Goal: Task Accomplishment & Management: Use online tool/utility

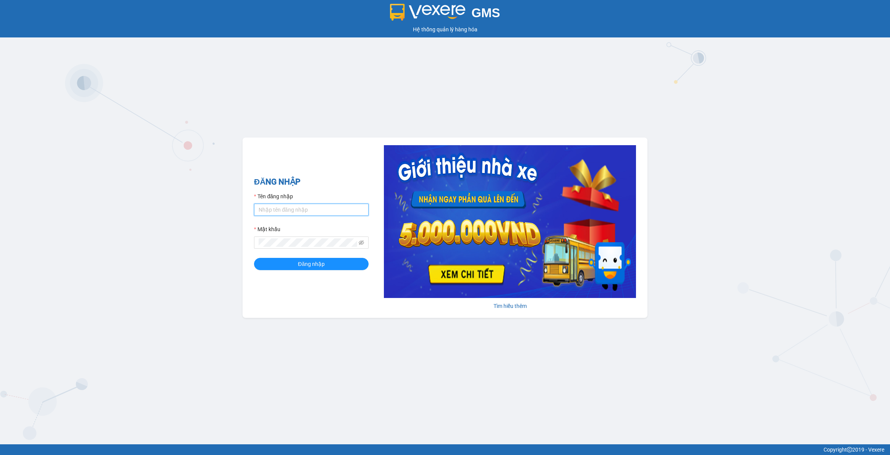
click at [341, 208] on input "Tên đăng nhập" at bounding box center [311, 210] width 115 height 12
type input "lananh.anhkhangdn"
click at [364, 241] on span at bounding box center [311, 242] width 115 height 12
click at [359, 243] on icon "eye-invisible" at bounding box center [361, 242] width 5 height 5
click at [254, 258] on button "Đăng nhập" at bounding box center [311, 264] width 115 height 12
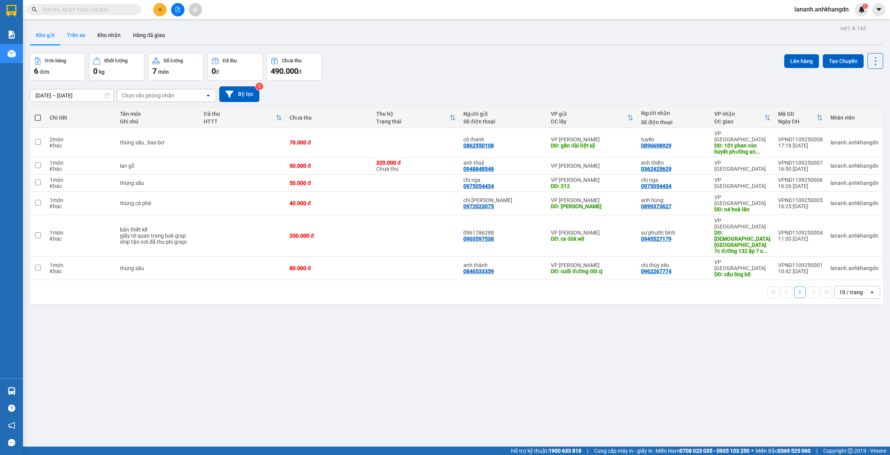
click at [80, 43] on button "Trên xe" at bounding box center [76, 35] width 31 height 18
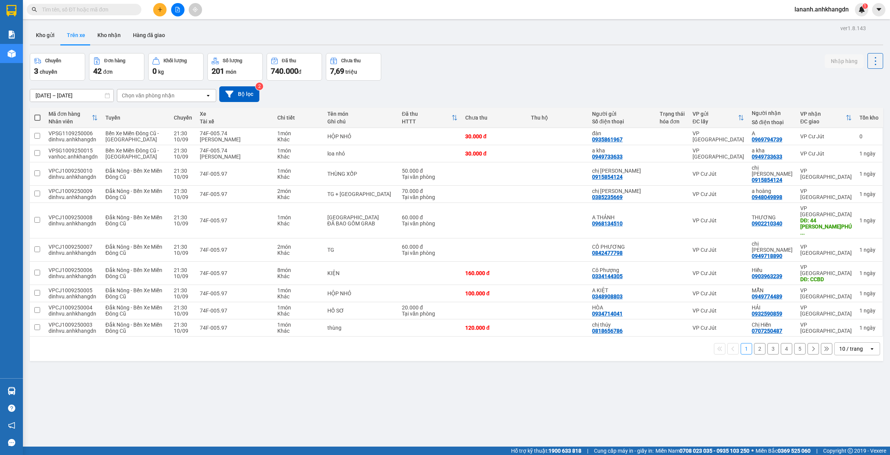
click at [754, 343] on button "2" at bounding box center [759, 348] width 11 height 11
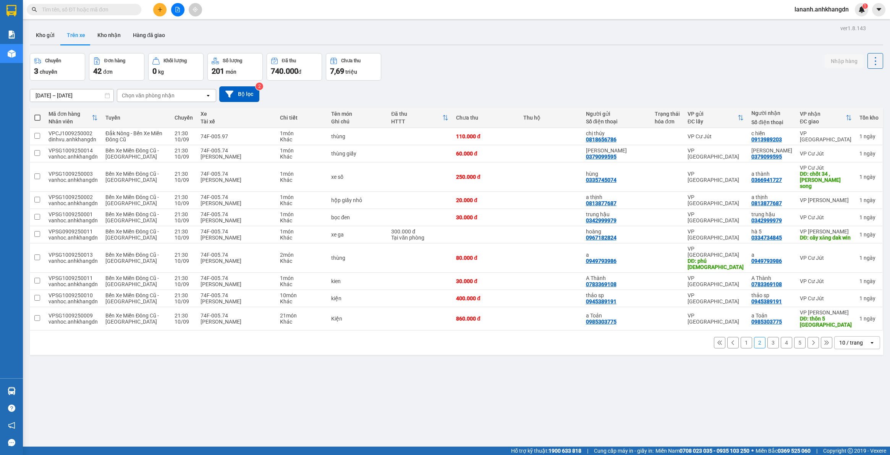
click at [767, 337] on button "3" at bounding box center [772, 342] width 11 height 11
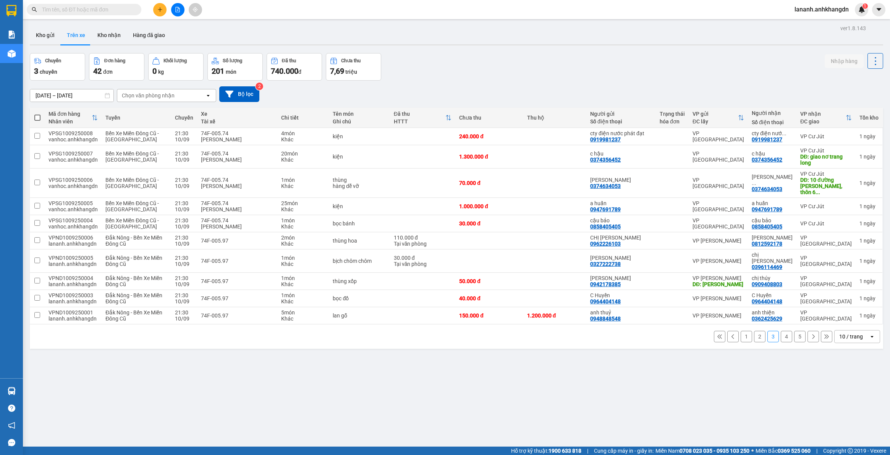
click at [781, 331] on button "4" at bounding box center [786, 336] width 11 height 11
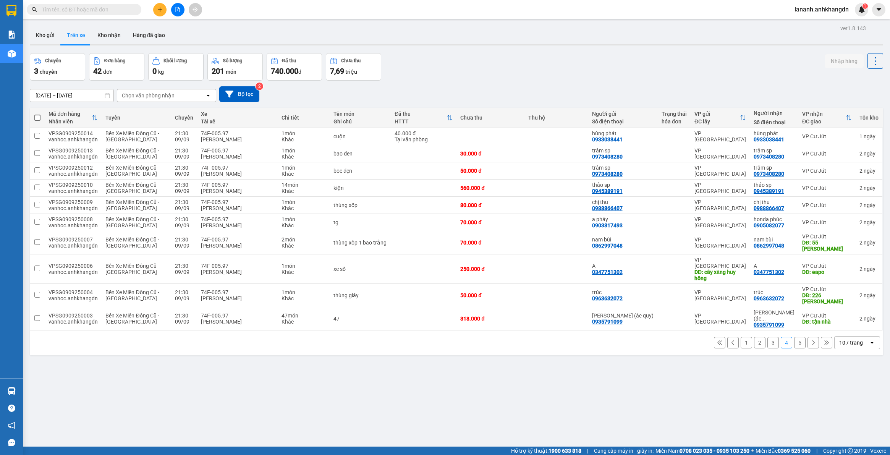
click at [794, 337] on button "5" at bounding box center [799, 342] width 11 height 11
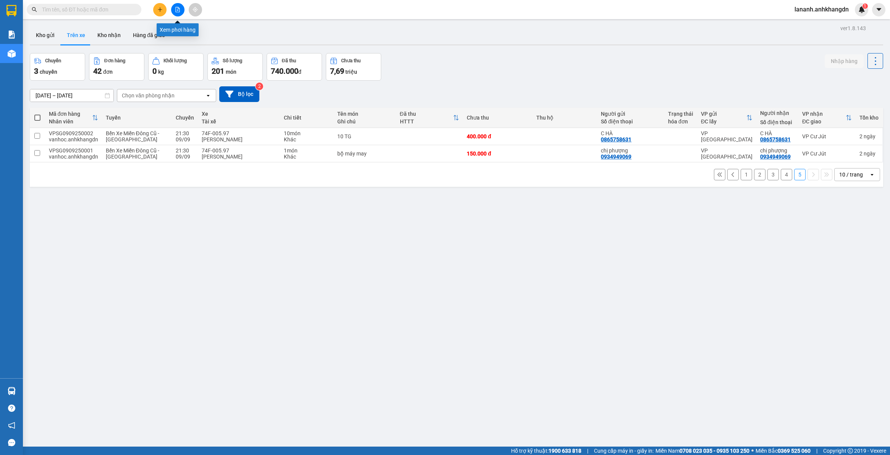
click at [176, 13] on button at bounding box center [177, 9] width 13 height 13
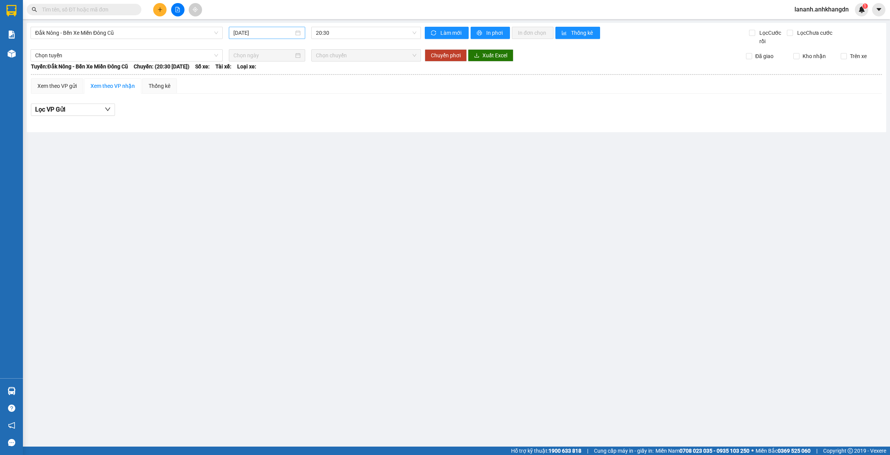
click at [282, 32] on input "11/09/2025" at bounding box center [263, 33] width 60 height 8
click at [277, 89] on div "10" at bounding box center [281, 88] width 9 height 9
type input "10/09/2025"
click at [349, 28] on span "20:30" at bounding box center [366, 32] width 100 height 11
click at [348, 68] on div "21:30 - 74F-005.97" at bounding box center [346, 72] width 60 height 8
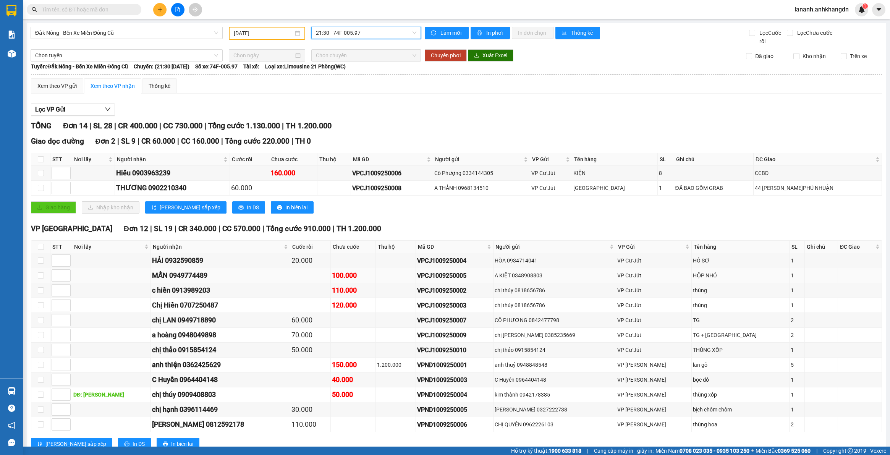
scroll to position [29, 0]
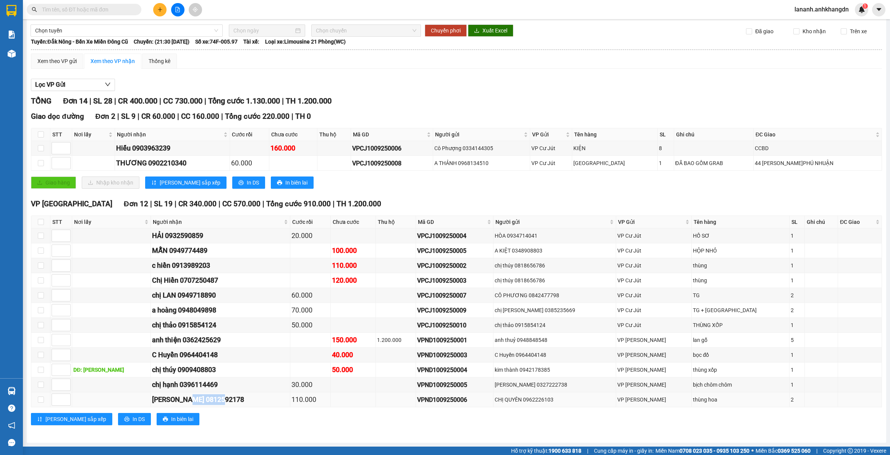
drag, startPoint x: 170, startPoint y: 398, endPoint x: 224, endPoint y: 396, distance: 53.9
click at [224, 396] on div "ANH TUẤN 0812592178" at bounding box center [220, 399] width 137 height 11
copy div "0812592178"
click at [159, 14] on button at bounding box center [159, 9] width 13 height 13
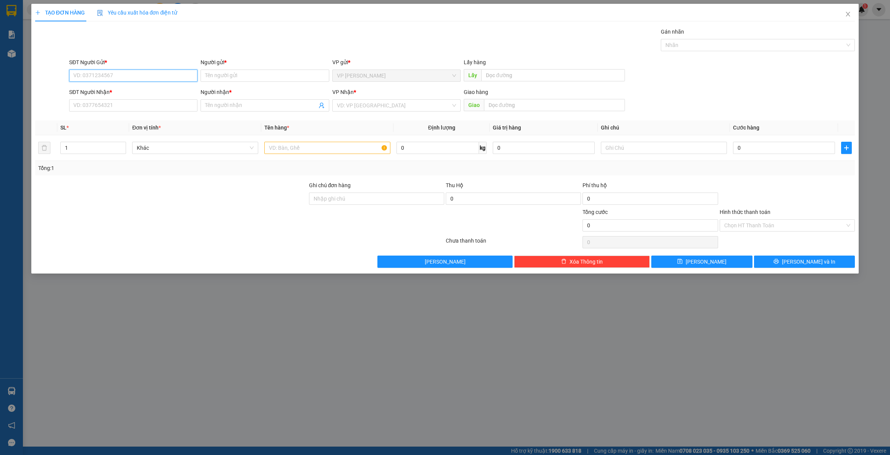
paste input "0812592178"
type input "0812592178"
click at [843, 10] on span "Close" at bounding box center [847, 14] width 21 height 21
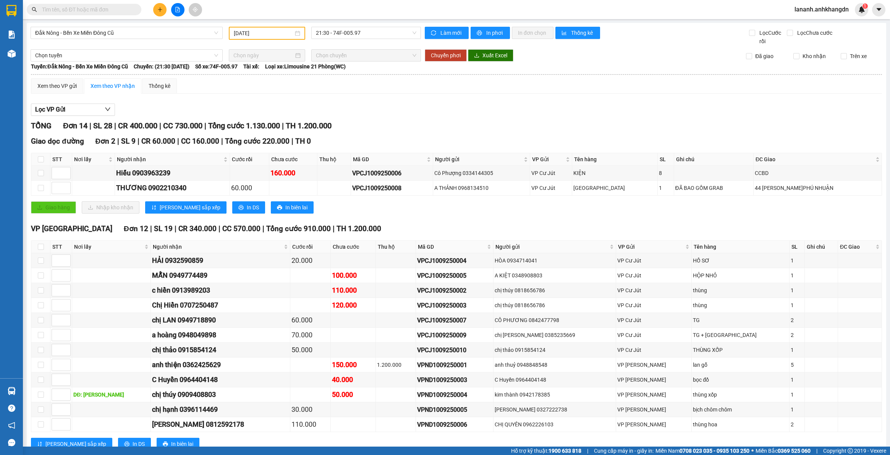
paste input "0812592178"
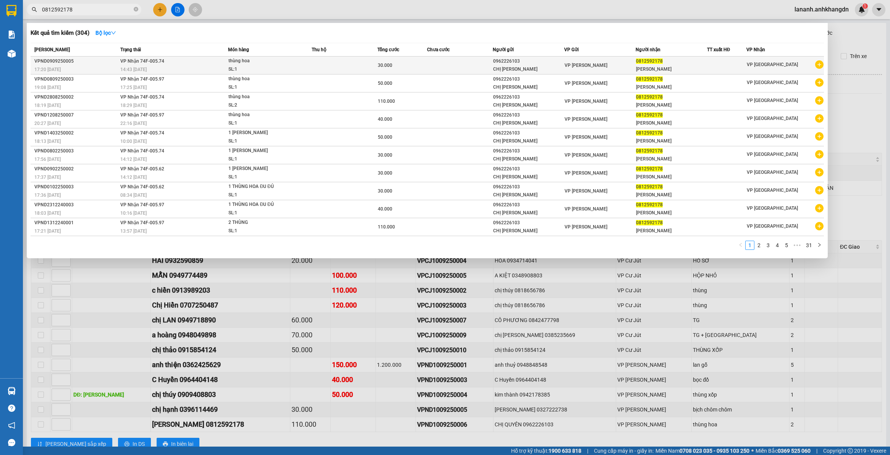
type input "0812592178"
click at [444, 69] on td at bounding box center [460, 66] width 66 height 18
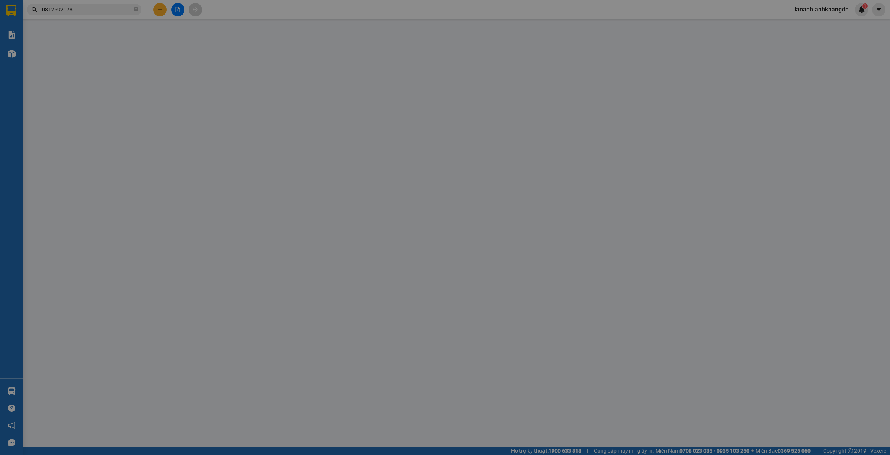
type input "0962226103"
type input "0812592178"
type input "30.000"
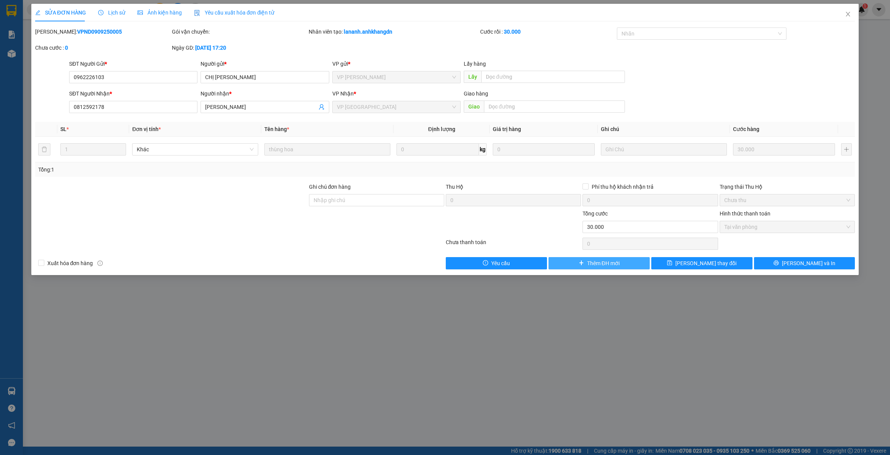
drag, startPoint x: 603, startPoint y: 260, endPoint x: 600, endPoint y: 258, distance: 4.1
click at [600, 258] on button "Thêm ĐH mới" at bounding box center [598, 263] width 101 height 12
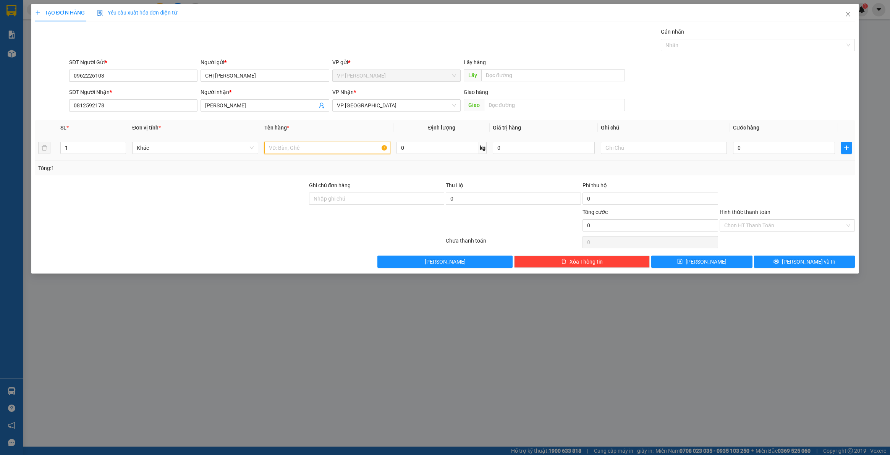
click at [335, 154] on input "text" at bounding box center [327, 148] width 126 height 12
type input "thung hoa"
click at [767, 149] on input "0" at bounding box center [784, 148] width 102 height 12
type input "4"
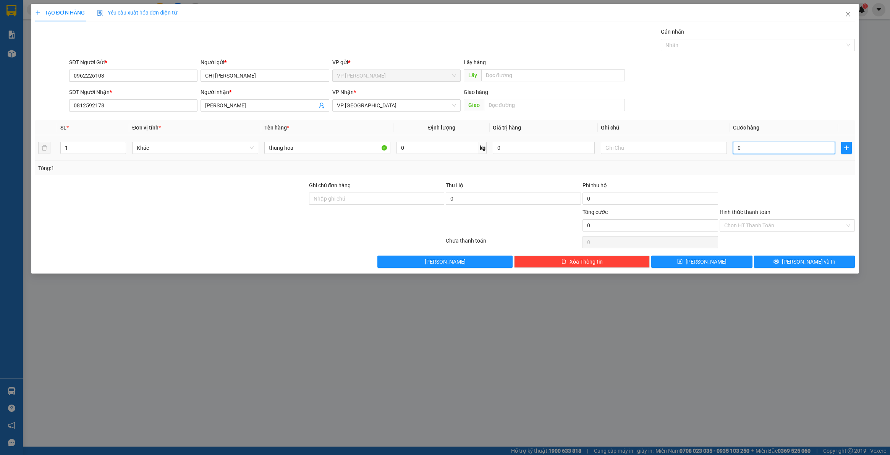
type input "4"
type input "40"
type input "400"
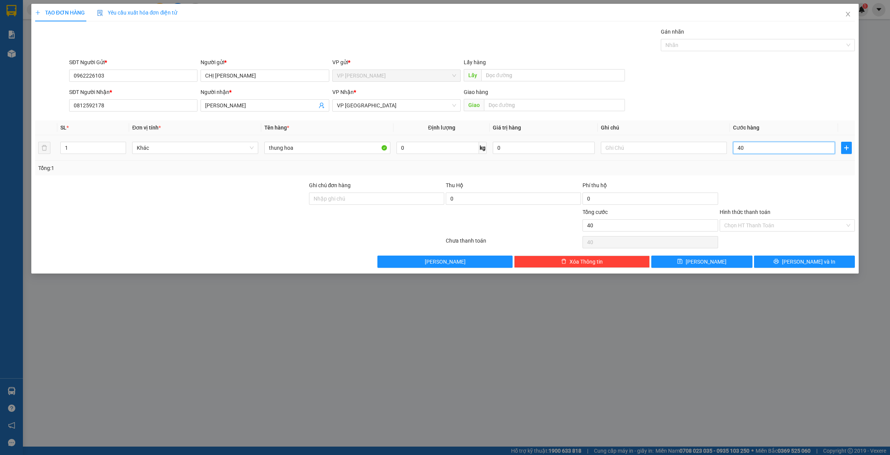
type input "400"
type input "4.000"
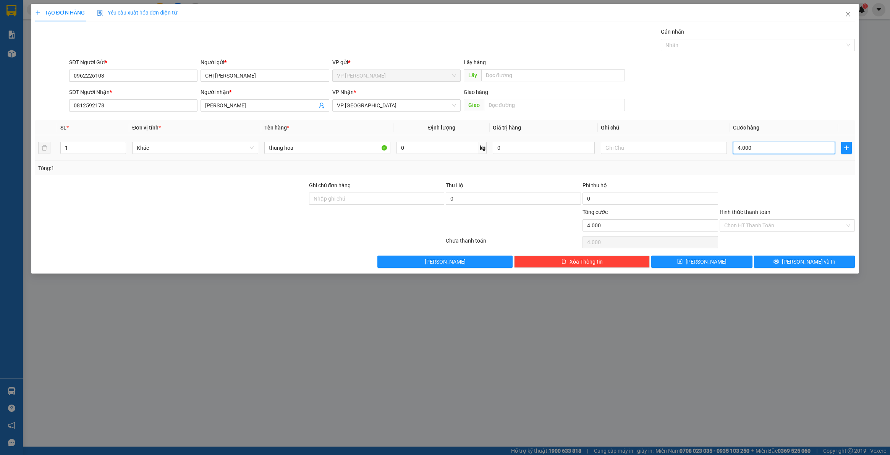
type input "40.000"
click at [766, 223] on input "Hình thức thanh toán" at bounding box center [784, 225] width 121 height 11
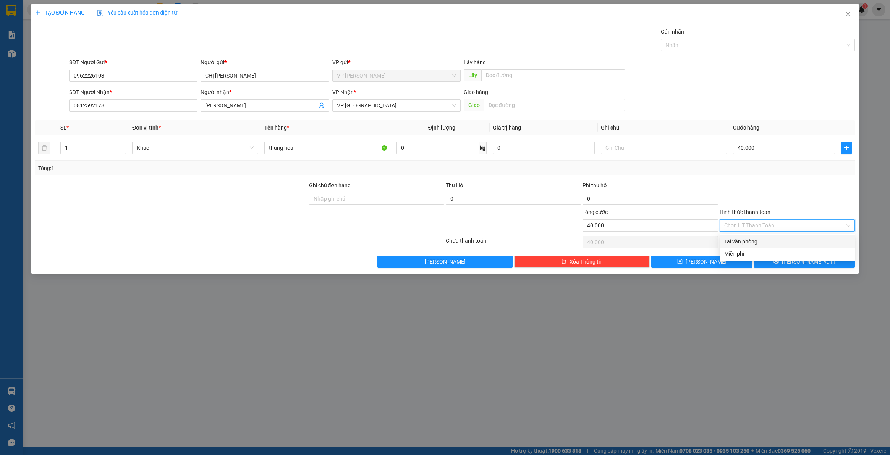
click at [748, 239] on div "Tại văn phòng" at bounding box center [787, 241] width 126 height 8
type input "0"
click at [709, 262] on span "Lưu" at bounding box center [706, 261] width 41 height 8
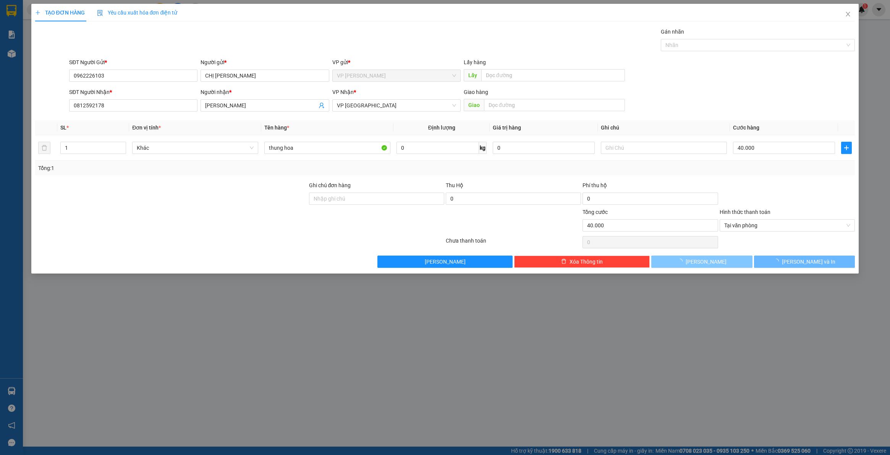
type input "0"
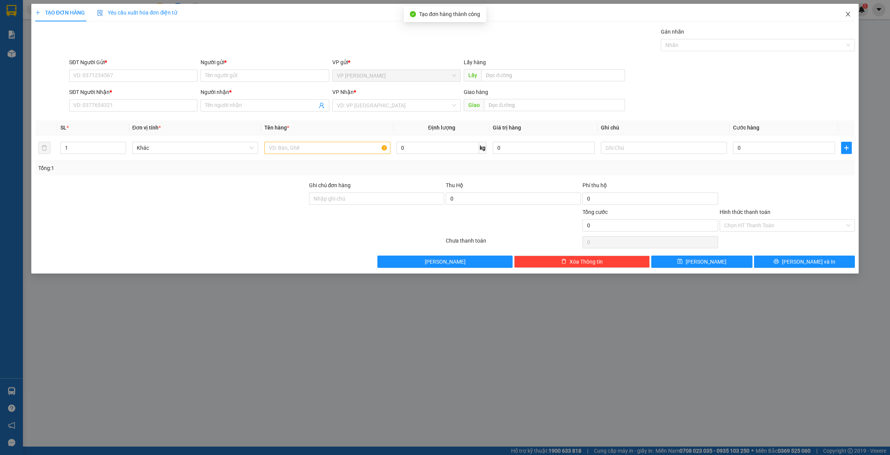
click at [851, 12] on span "Close" at bounding box center [847, 14] width 21 height 21
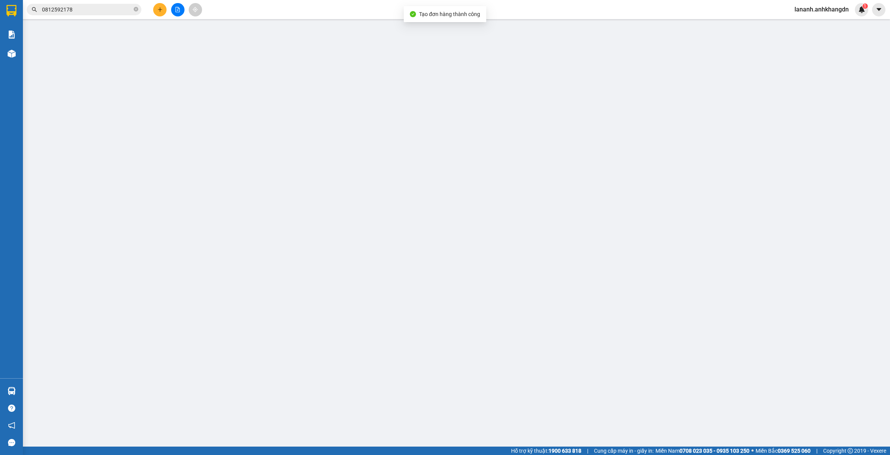
type input "0962226103"
type input "0812592178"
type input "30.000"
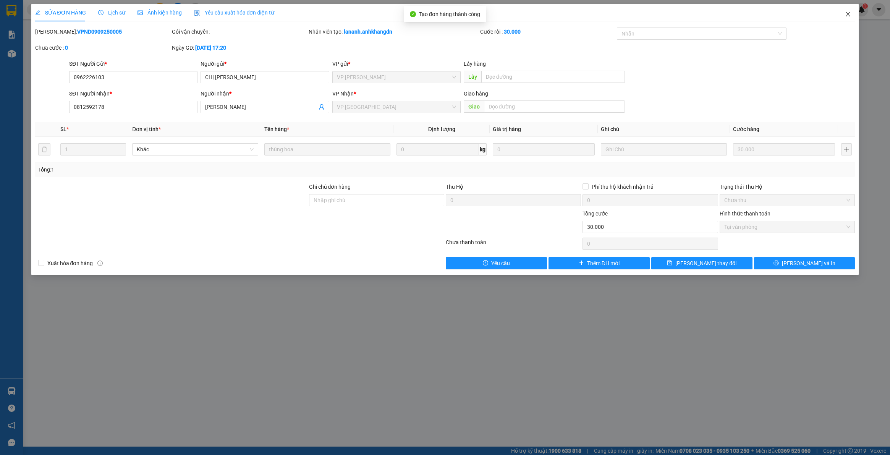
click at [846, 14] on icon "close" at bounding box center [848, 14] width 6 height 6
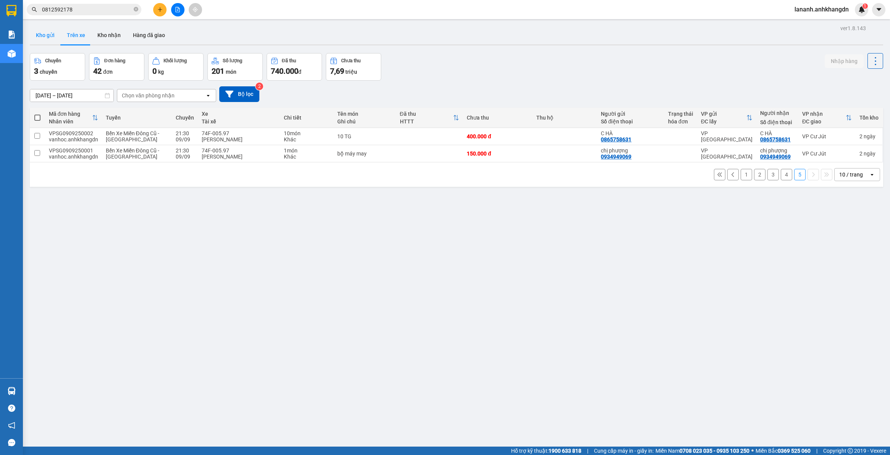
click at [39, 32] on button "Kho gửi" at bounding box center [45, 35] width 31 height 18
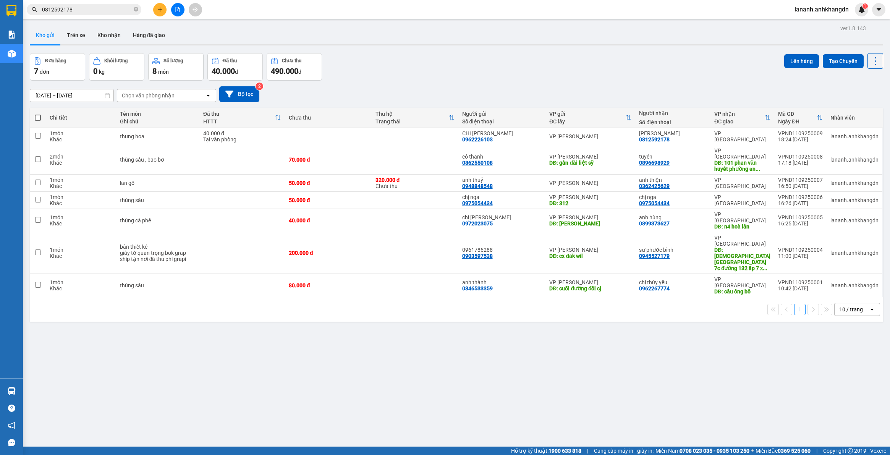
click at [37, 121] on th at bounding box center [38, 118] width 16 height 20
click at [40, 116] on span at bounding box center [38, 118] width 6 height 6
click at [38, 114] on input "checkbox" at bounding box center [38, 114] width 0 height 0
checkbox input "true"
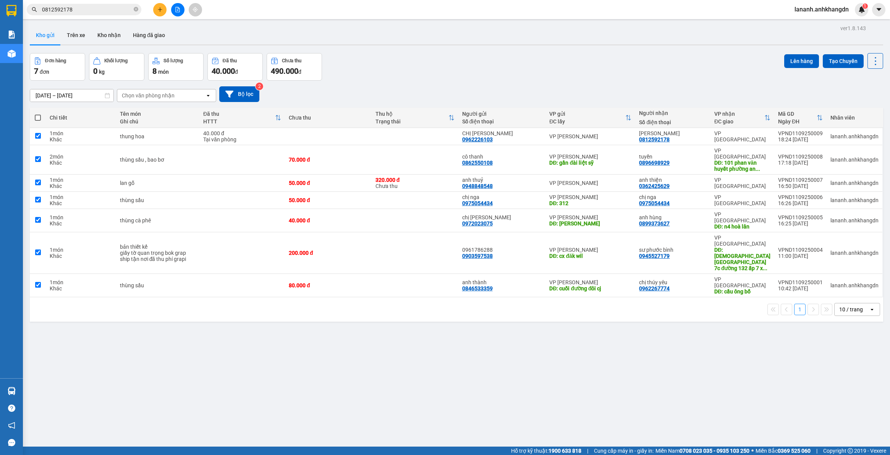
checkbox input "true"
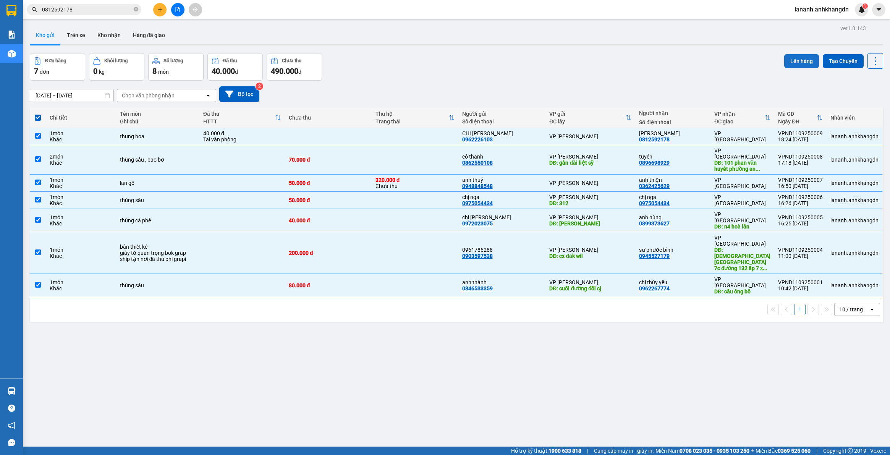
click at [804, 55] on button "Lên hàng" at bounding box center [801, 61] width 35 height 14
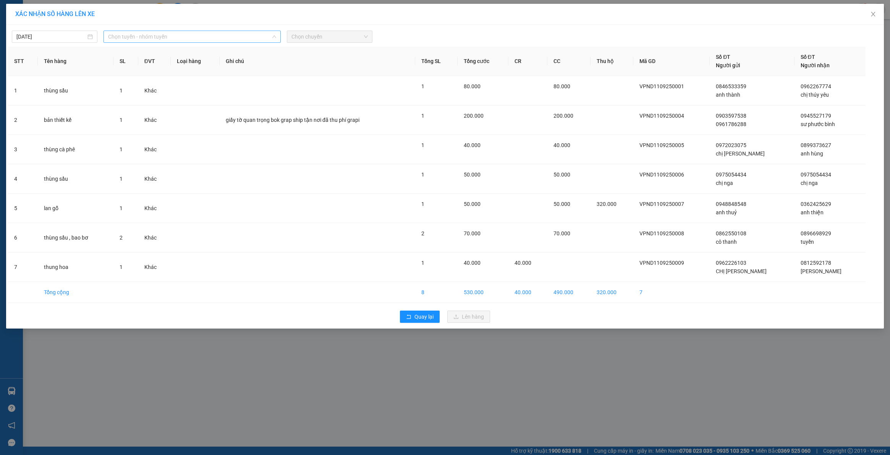
click at [142, 37] on span "Chọn tuyến - nhóm tuyến" at bounding box center [192, 36] width 168 height 11
click at [147, 74] on li "Đắk Nông - Bến Xe Miền Đông Cũ" at bounding box center [191, 77] width 177 height 12
click at [314, 36] on span "Chọn chuyến" at bounding box center [329, 36] width 76 height 11
click at [308, 74] on div "21:30" at bounding box center [321, 76] width 60 height 8
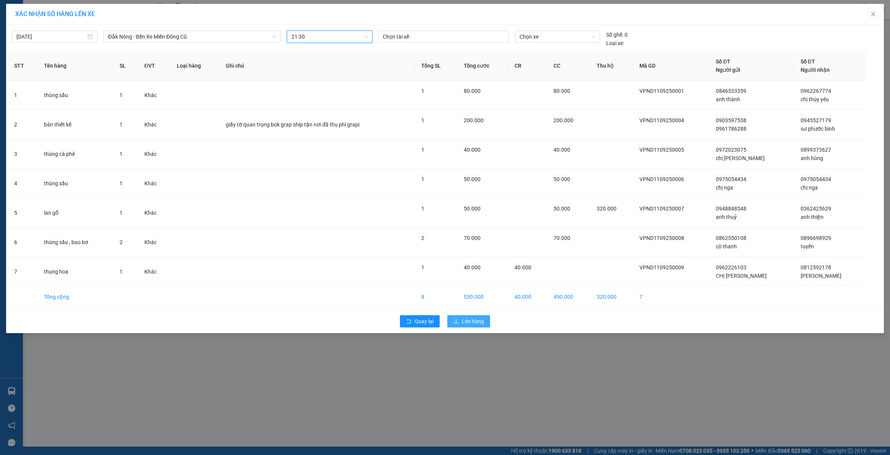
drag, startPoint x: 472, startPoint y: 318, endPoint x: 471, endPoint y: 309, distance: 9.4
click at [472, 316] on button "Lên hàng" at bounding box center [468, 321] width 43 height 12
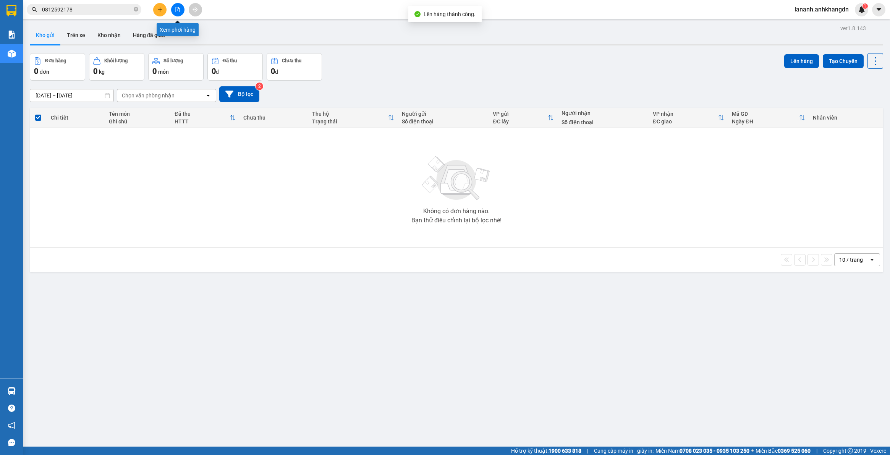
click at [176, 13] on button at bounding box center [177, 9] width 13 height 13
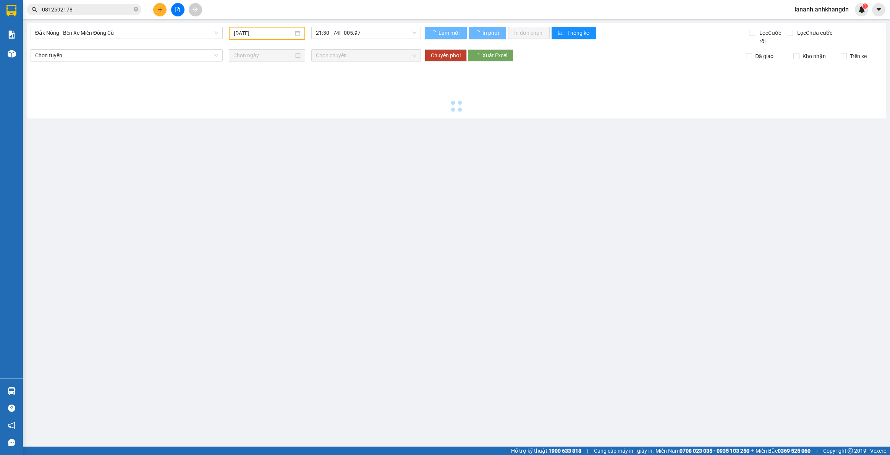
type input "11/09/2025"
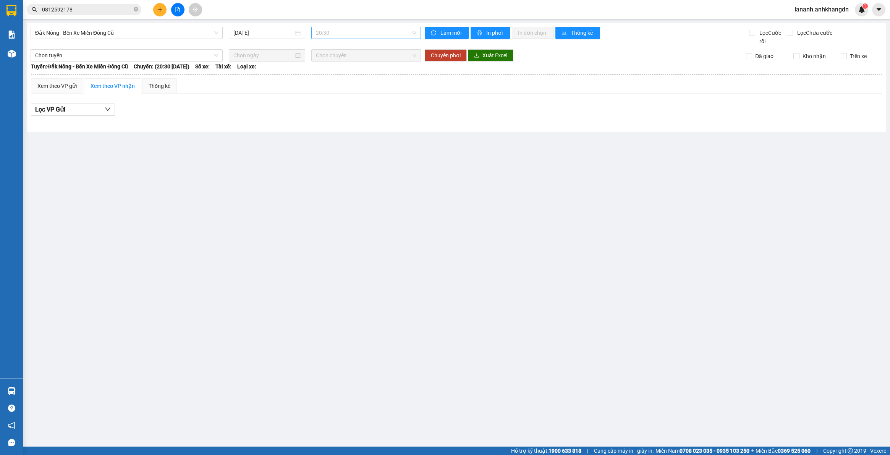
click at [393, 34] on span "20:30" at bounding box center [366, 32] width 100 height 11
click at [362, 74] on div "21:30" at bounding box center [346, 72] width 60 height 8
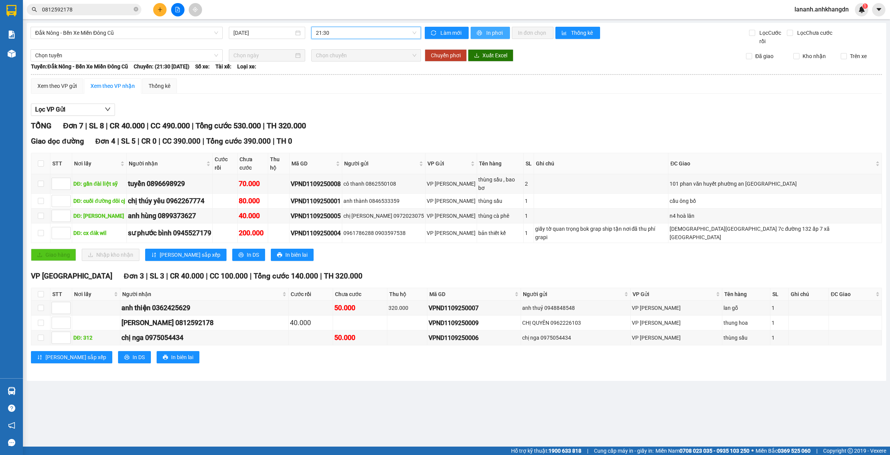
drag, startPoint x: 500, startPoint y: 32, endPoint x: 300, endPoint y: 91, distance: 207.6
click at [494, 33] on span "In phơi" at bounding box center [495, 33] width 18 height 8
